Goal: Task Accomplishment & Management: Complete application form

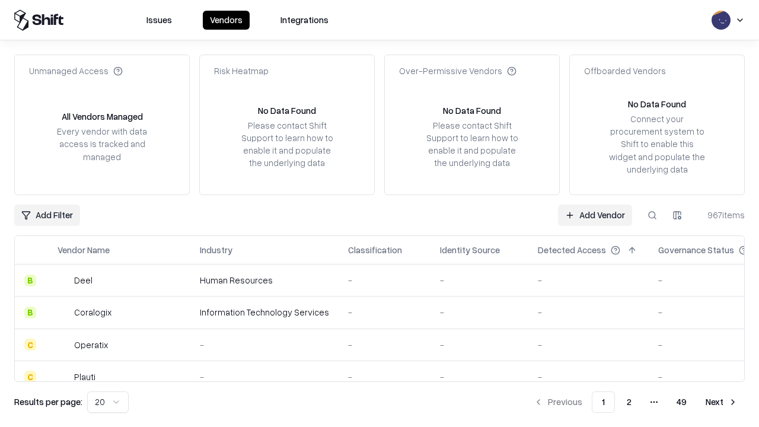
click at [595, 215] on link "Add Vendor" at bounding box center [595, 215] width 74 height 21
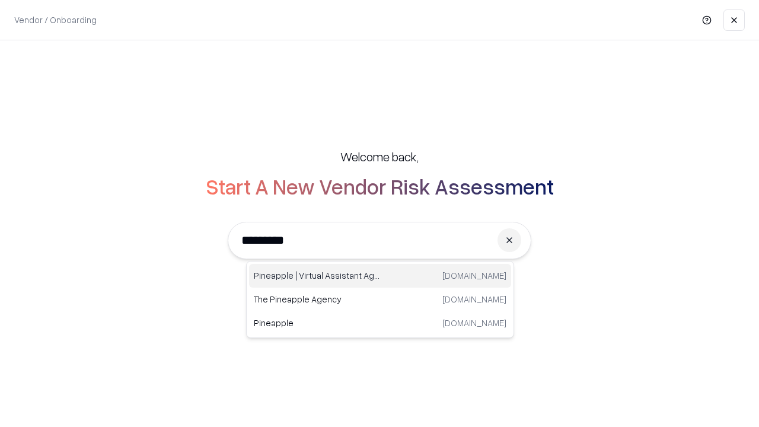
click at [380, 276] on div "Pineapple | Virtual Assistant Agency [DOMAIN_NAME]" at bounding box center [380, 276] width 262 height 24
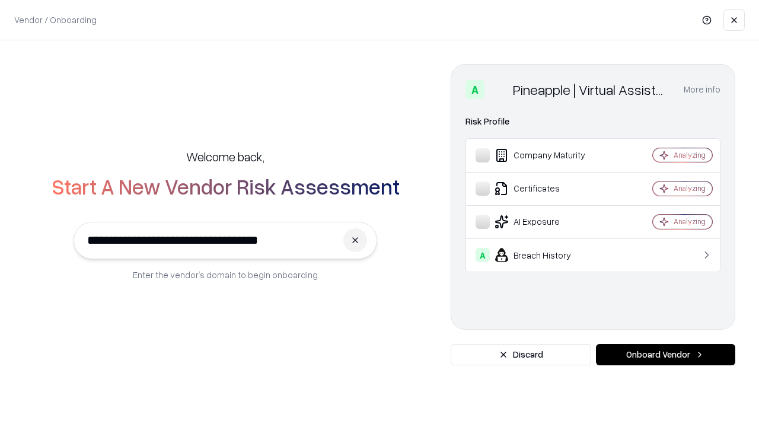
type input "**********"
click at [666, 355] on button "Onboard Vendor" at bounding box center [665, 354] width 139 height 21
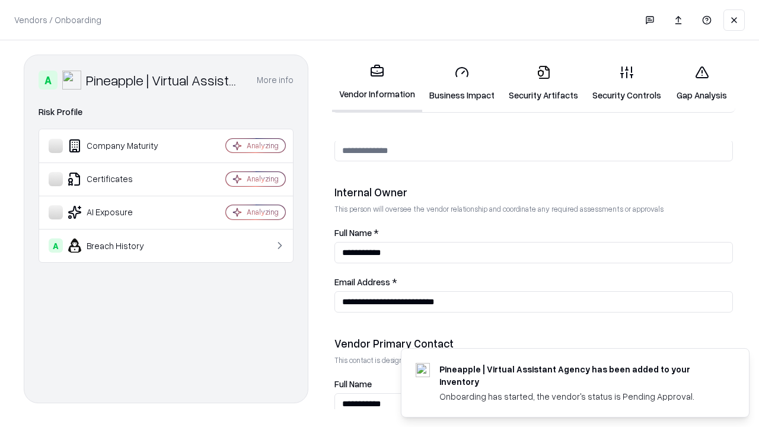
scroll to position [615, 0]
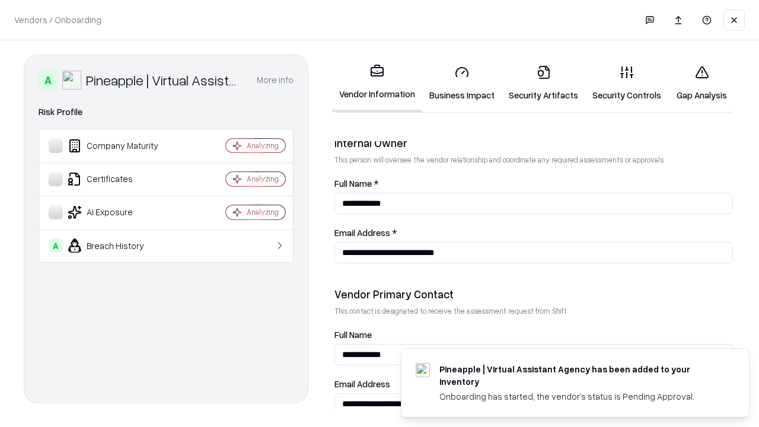
click at [462, 83] on link "Business Impact" at bounding box center [461, 83] width 79 height 55
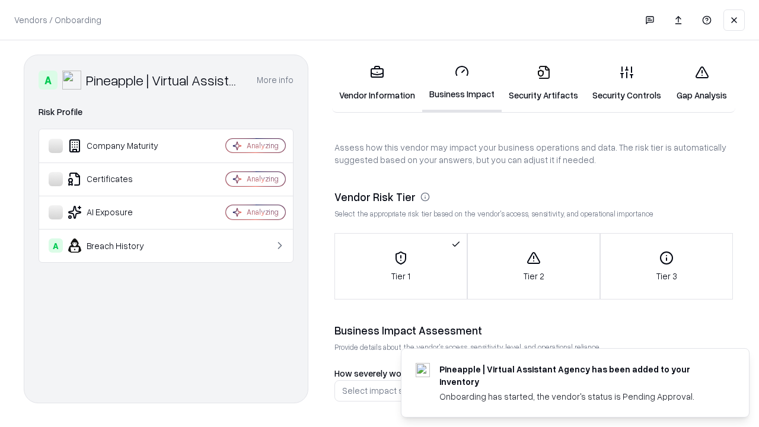
click at [543, 83] on link "Security Artifacts" at bounding box center [544, 83] width 84 height 55
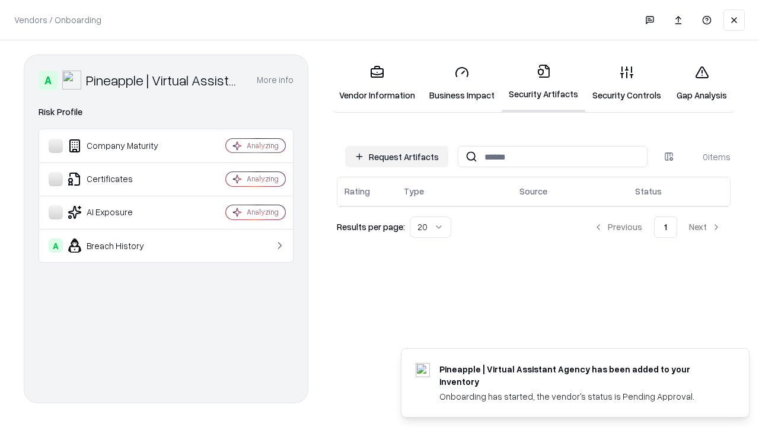
click at [397, 157] on button "Request Artifacts" at bounding box center [396, 156] width 103 height 21
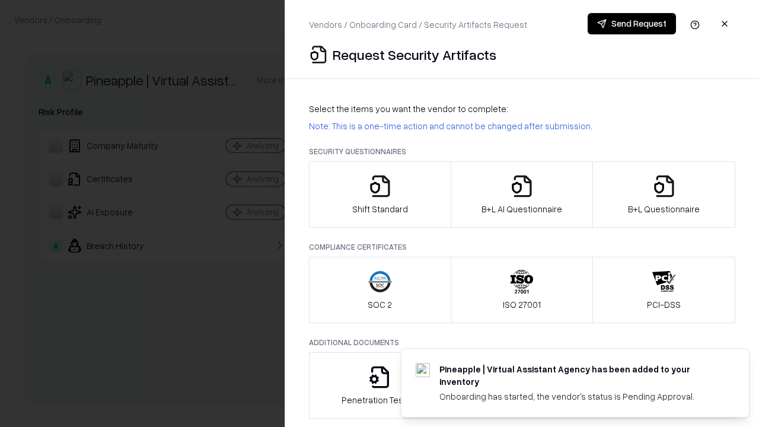
click at [380, 195] on icon "button" at bounding box center [380, 186] width 24 height 24
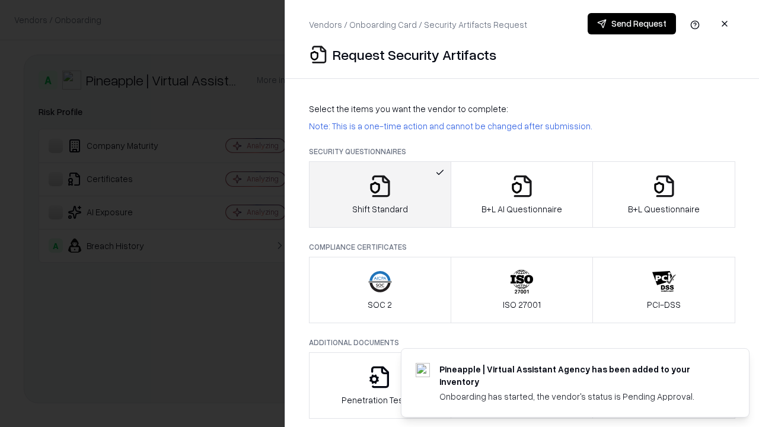
click at [632, 24] on button "Send Request" at bounding box center [632, 23] width 88 height 21
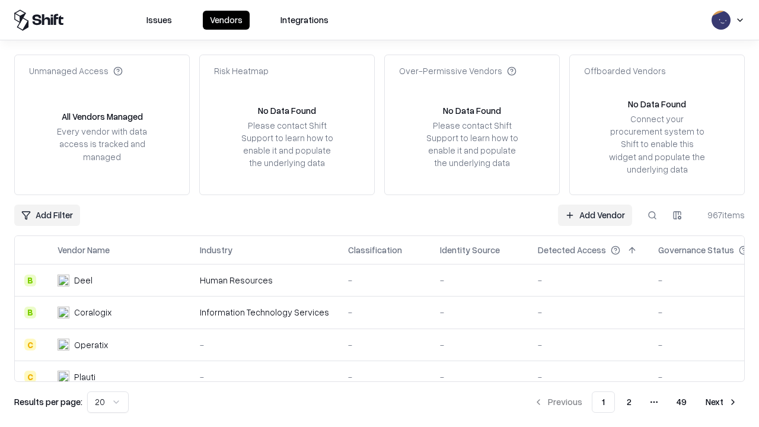
click at [653, 215] on button at bounding box center [652, 215] width 21 height 21
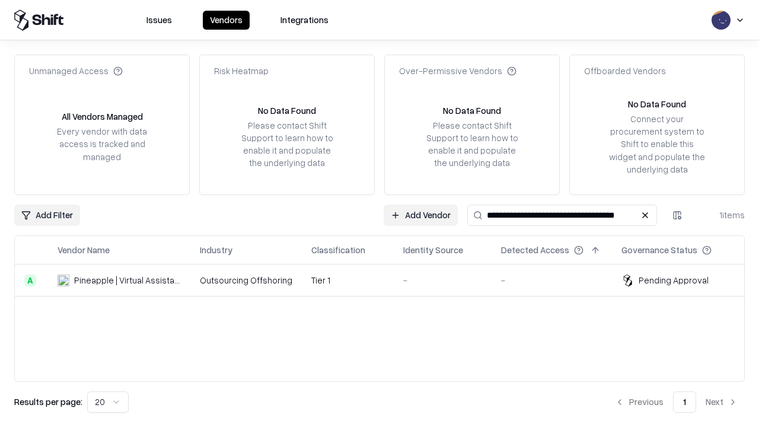
type input "**********"
click at [387, 280] on td "Tier 1" at bounding box center [348, 281] width 92 height 32
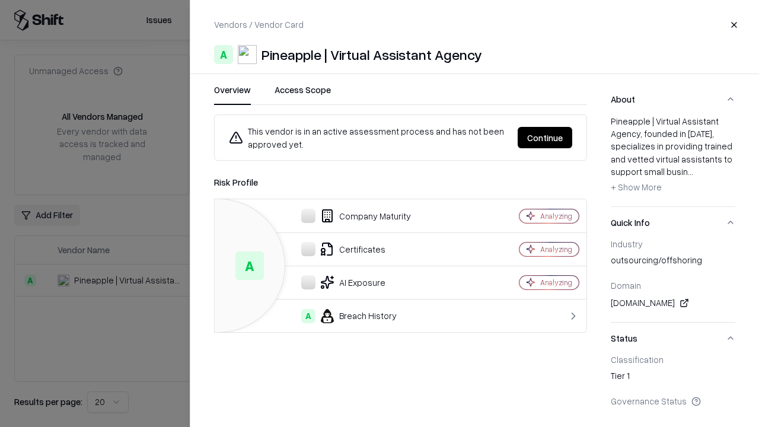
click at [545, 138] on button "Continue" at bounding box center [545, 137] width 55 height 21
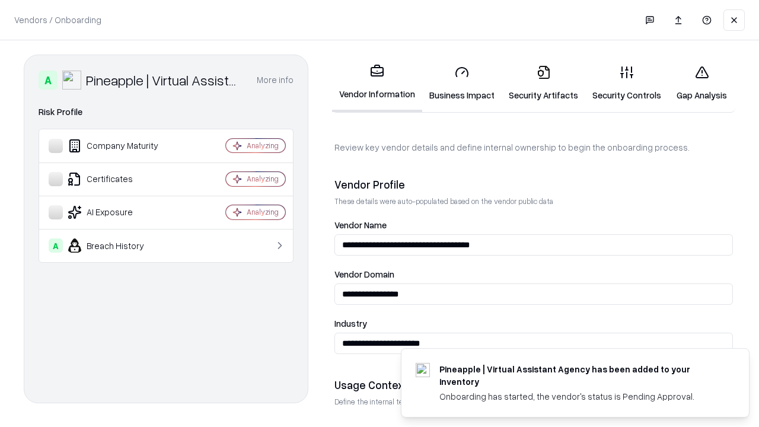
click at [543, 83] on link "Security Artifacts" at bounding box center [544, 83] width 84 height 55
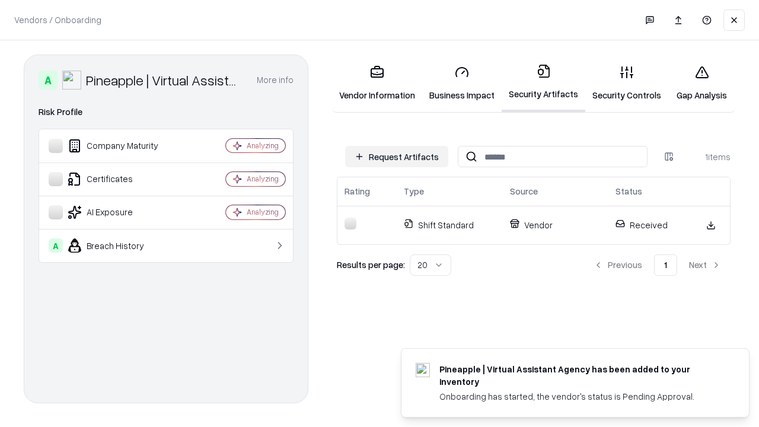
click at [702, 83] on link "Gap Analysis" at bounding box center [702, 83] width 67 height 55
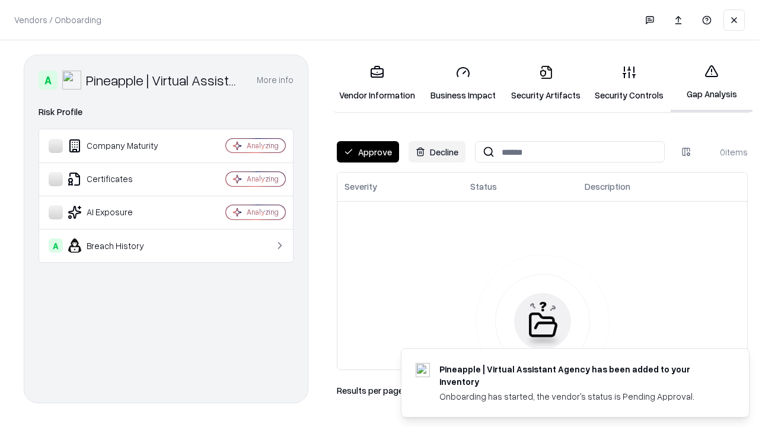
click at [368, 152] on button "Approve" at bounding box center [368, 151] width 62 height 21
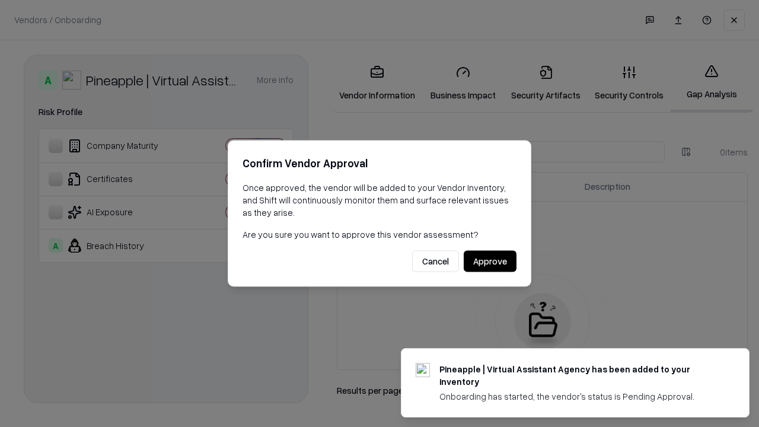
click at [490, 261] on button "Approve" at bounding box center [490, 261] width 53 height 21
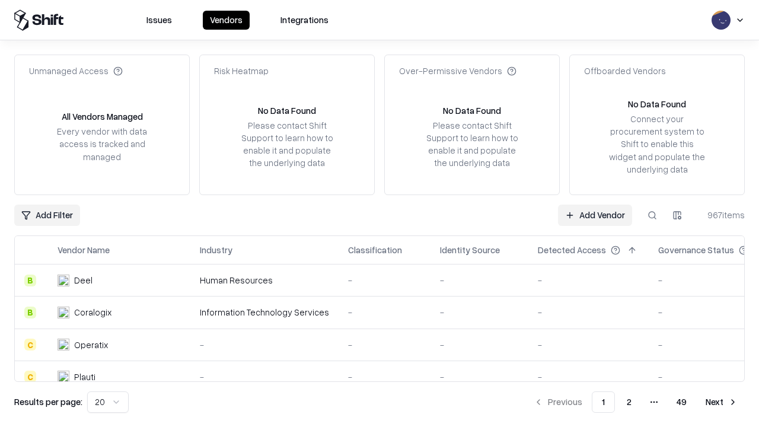
type input "**********"
click at [595, 215] on link "Add Vendor" at bounding box center [595, 215] width 74 height 21
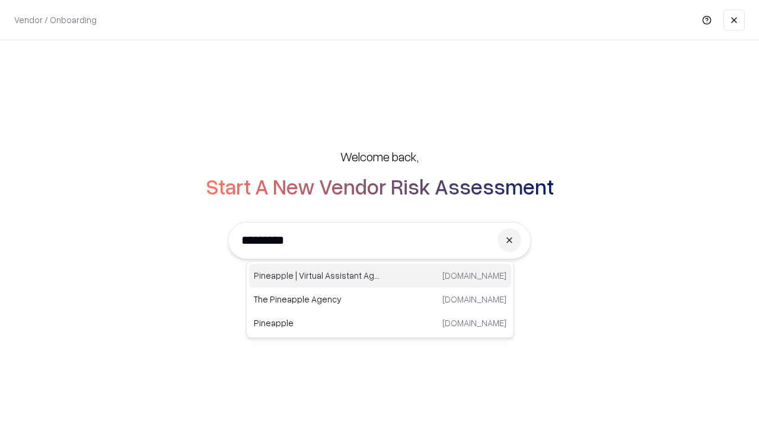
click at [380, 276] on div "Pineapple | Virtual Assistant Agency [DOMAIN_NAME]" at bounding box center [380, 276] width 262 height 24
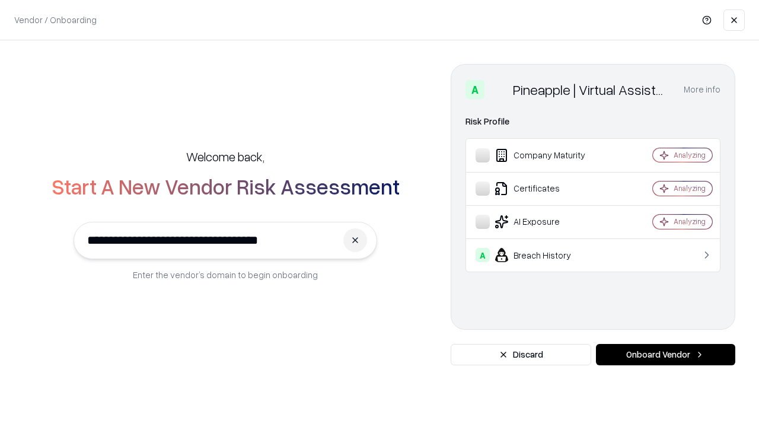
type input "**********"
click at [666, 355] on button "Onboard Vendor" at bounding box center [665, 354] width 139 height 21
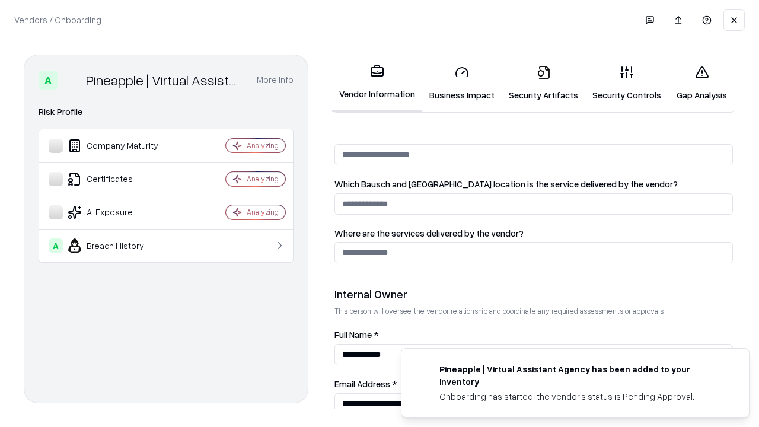
scroll to position [615, 0]
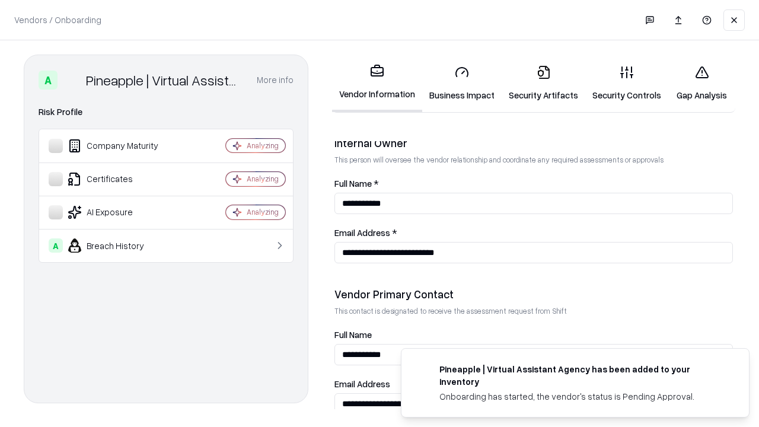
click at [702, 83] on link "Gap Analysis" at bounding box center [702, 83] width 67 height 55
